Goal: Find specific page/section: Find specific page/section

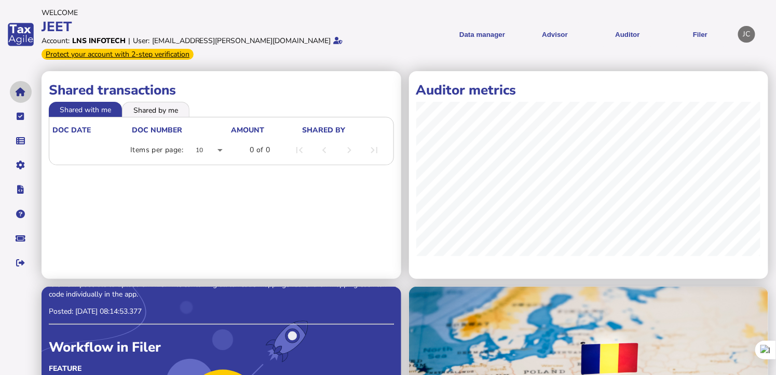
click at [21, 92] on icon "navigate application pages" at bounding box center [21, 92] width 10 height 1
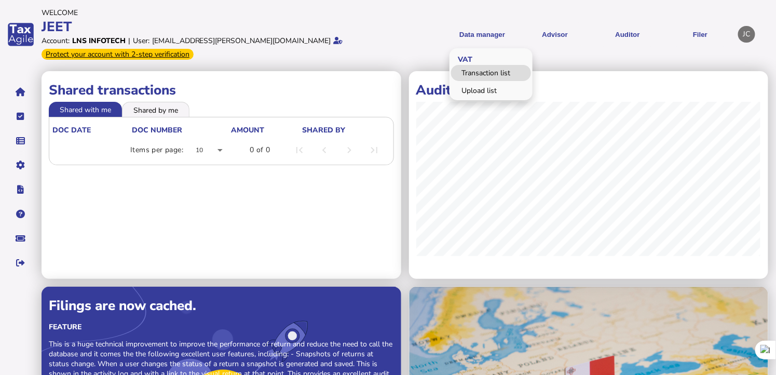
click at [492, 75] on link "Transaction list" at bounding box center [491, 73] width 80 height 16
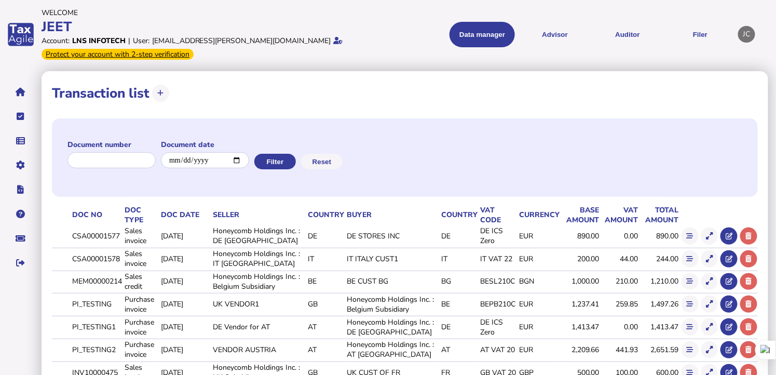
click at [746, 38] on div "JC" at bounding box center [746, 34] width 17 height 17
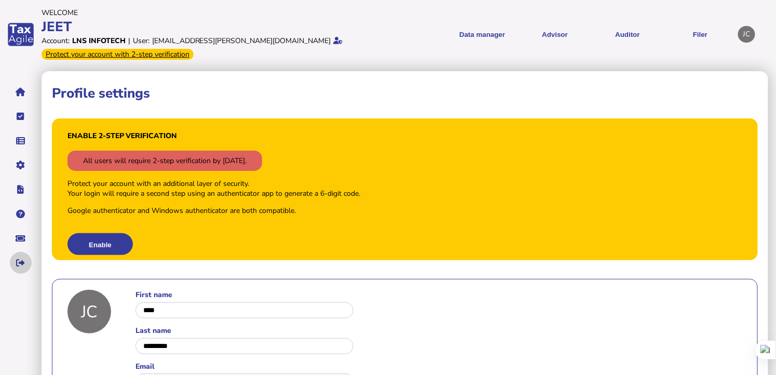
click at [18, 263] on icon "navigate application pages" at bounding box center [21, 263] width 9 height 1
